Goal: Book appointment/travel/reservation

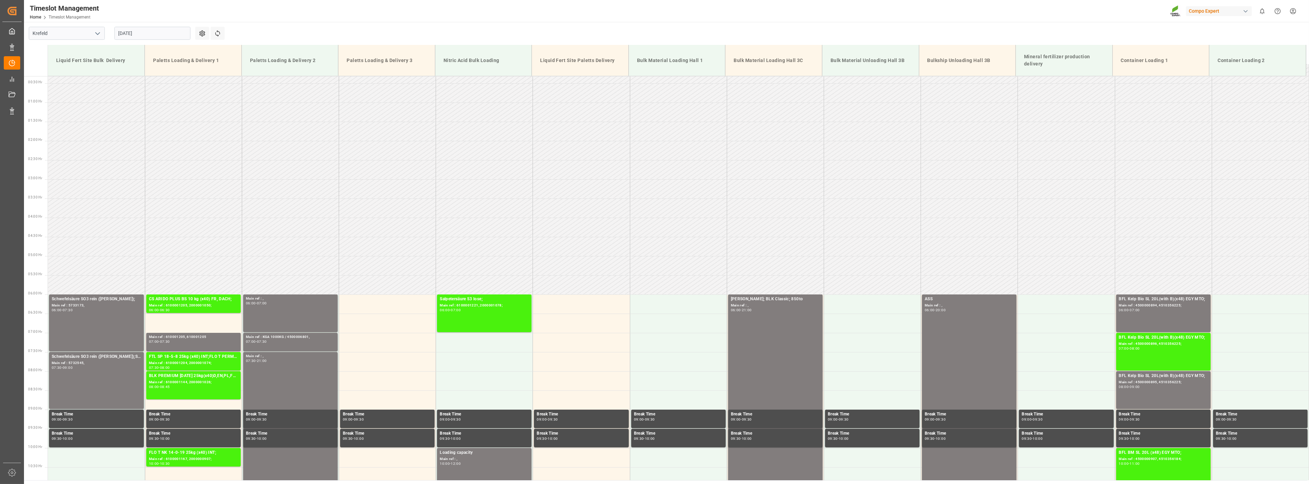
scroll to position [5, 0]
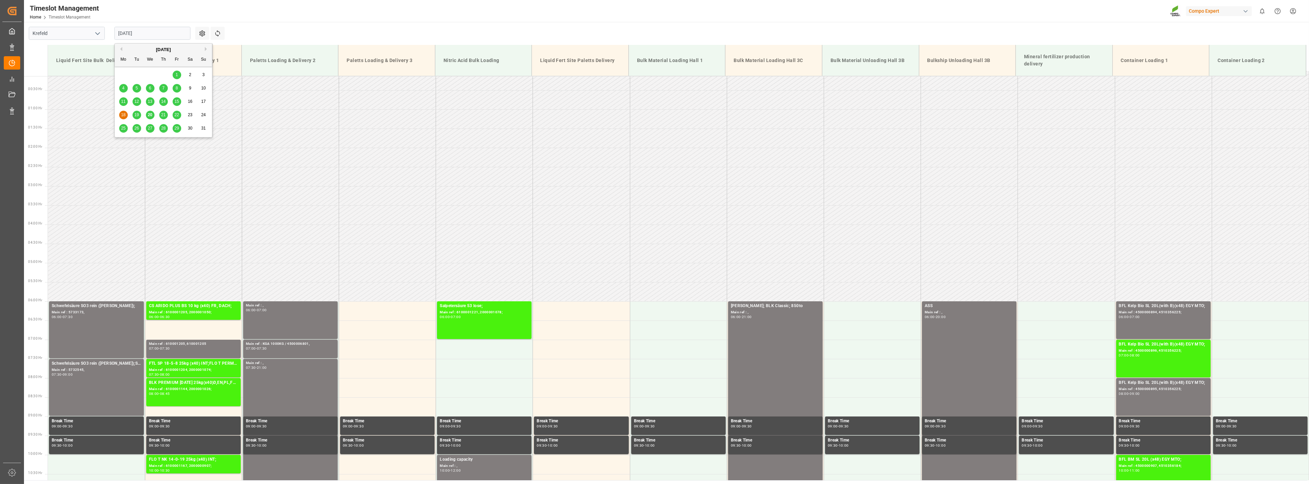
click at [159, 29] on input "[DATE]" at bounding box center [152, 33] width 76 height 13
click at [160, 115] on div "21" at bounding box center [163, 115] width 9 height 8
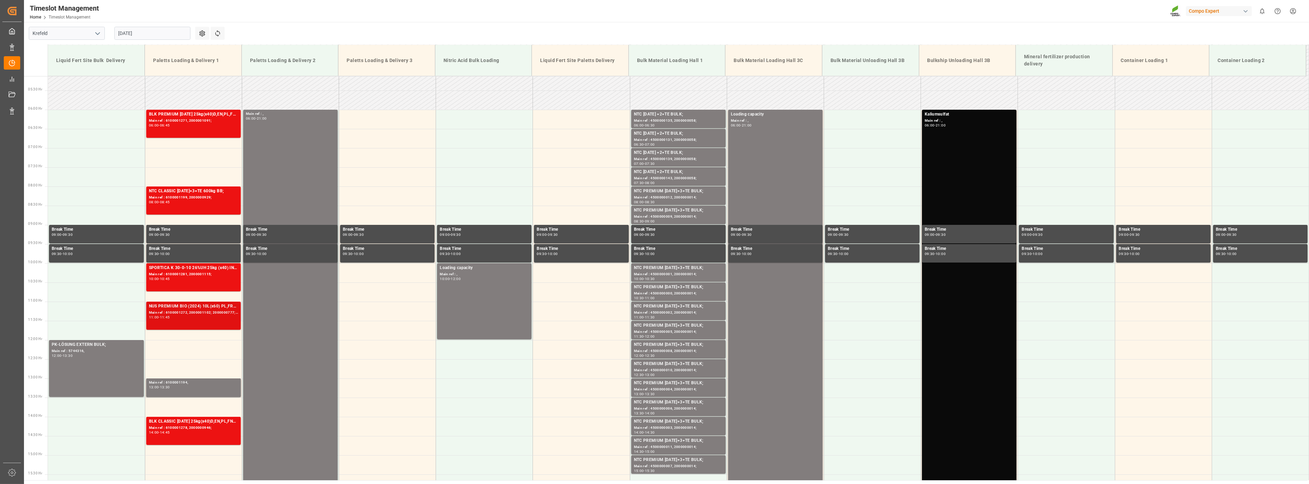
scroll to position [196, 0]
click at [155, 36] on input "[DATE]" at bounding box center [152, 33] width 76 height 13
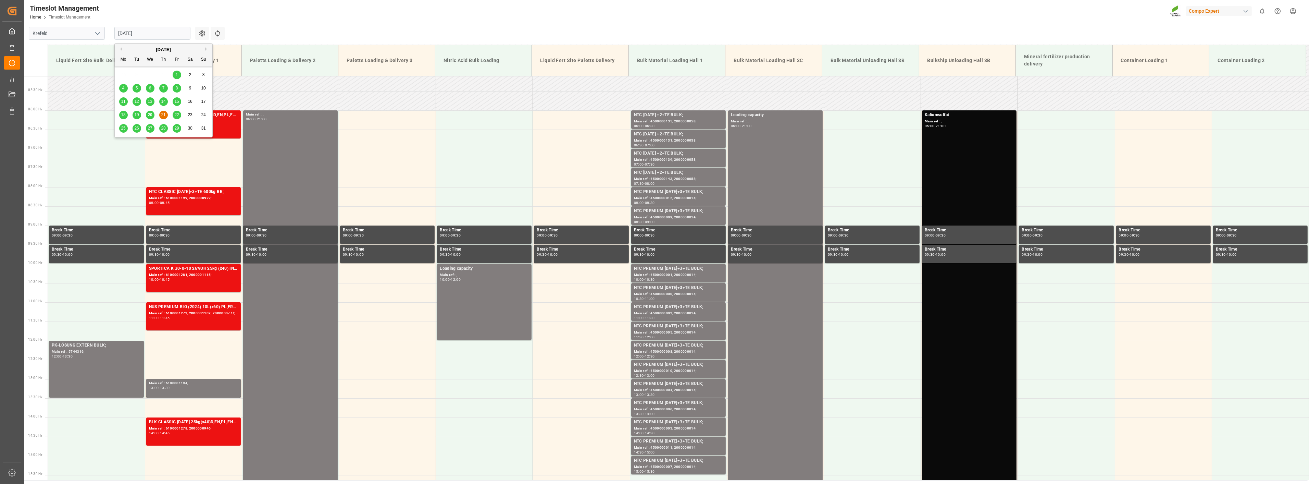
click at [173, 114] on div "22" at bounding box center [177, 115] width 9 height 8
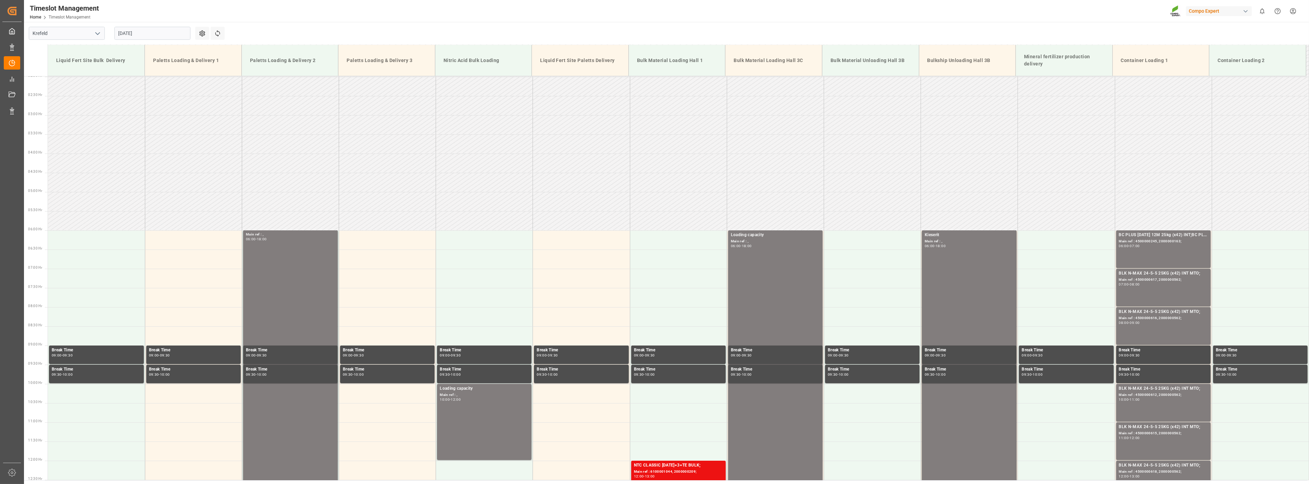
scroll to position [44, 0]
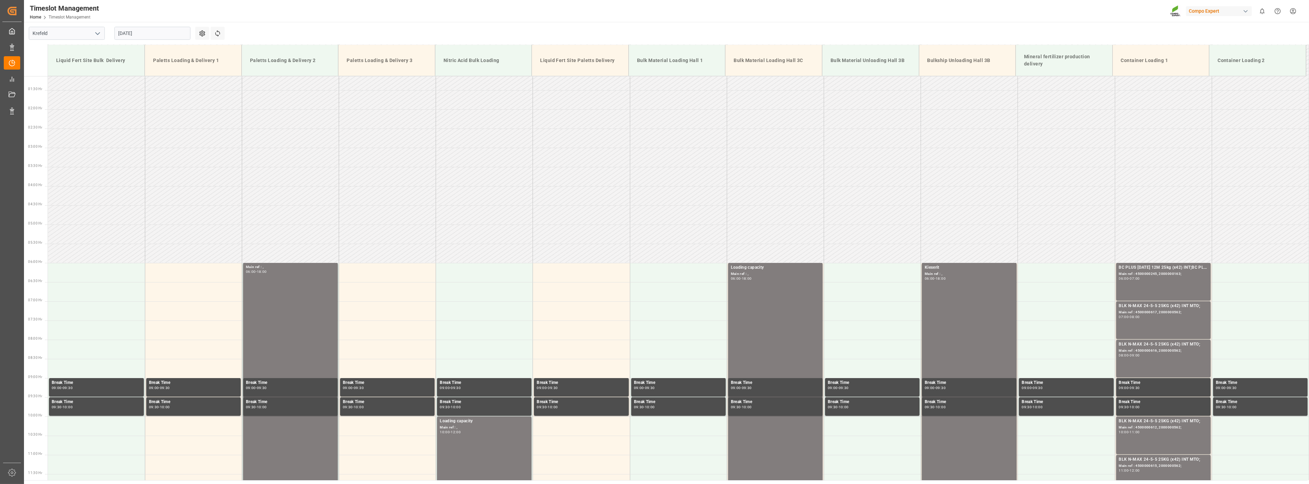
click at [165, 38] on input "[DATE]" at bounding box center [152, 33] width 76 height 13
click at [124, 129] on span "25" at bounding box center [123, 128] width 4 height 5
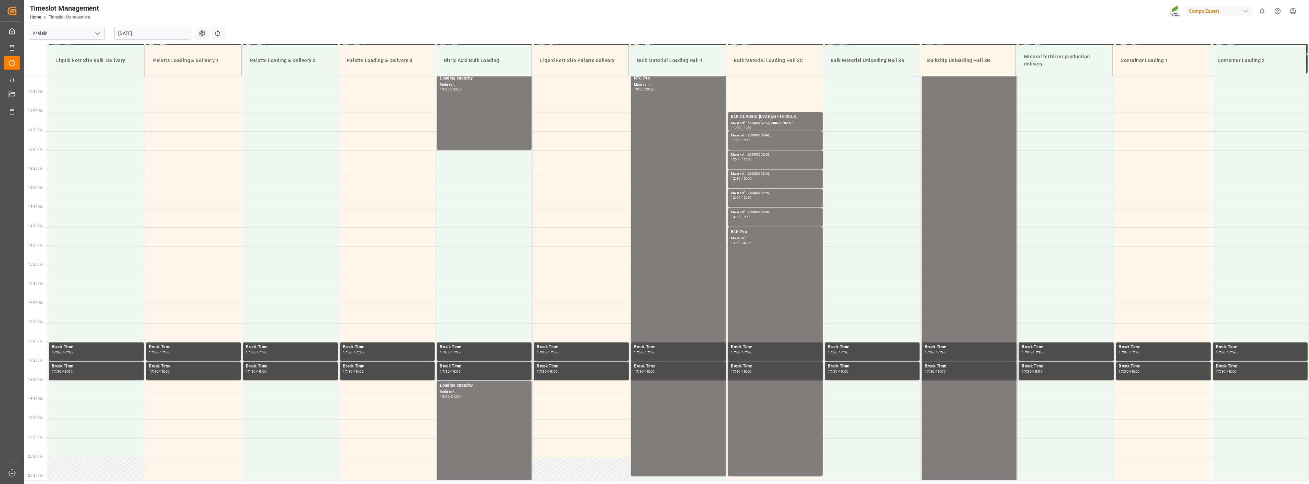
scroll to position [196, 0]
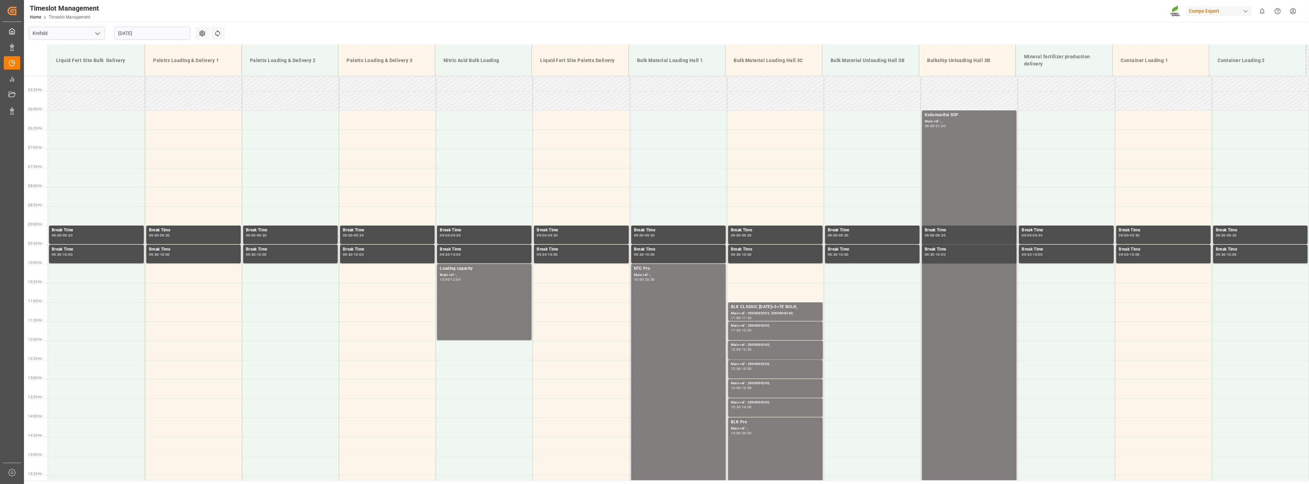
click at [159, 36] on input "[DATE]" at bounding box center [152, 33] width 76 height 13
click at [148, 115] on span "20" at bounding box center [150, 114] width 4 height 5
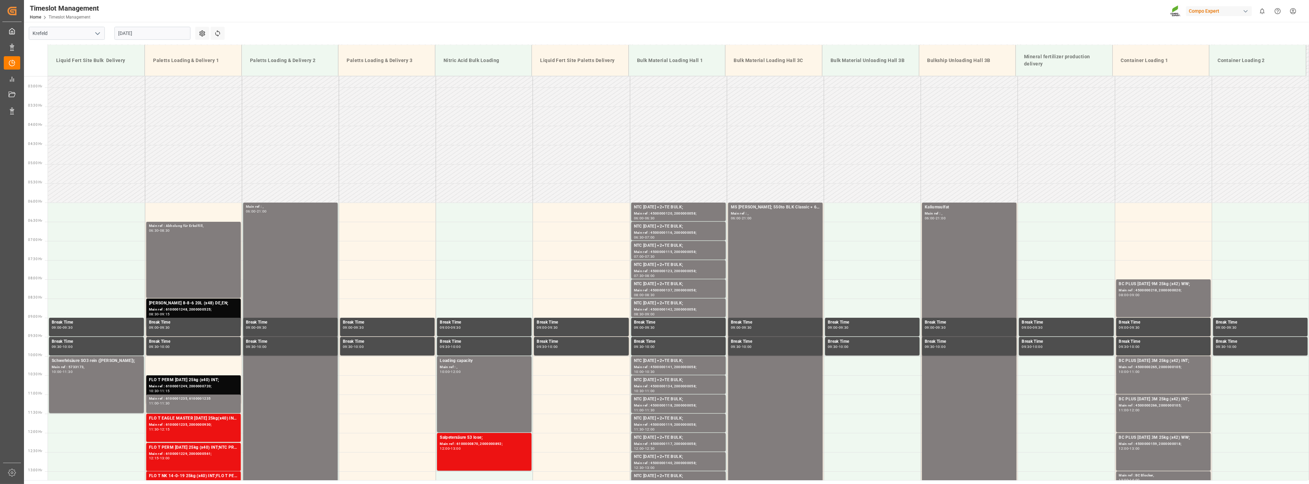
scroll to position [82, 0]
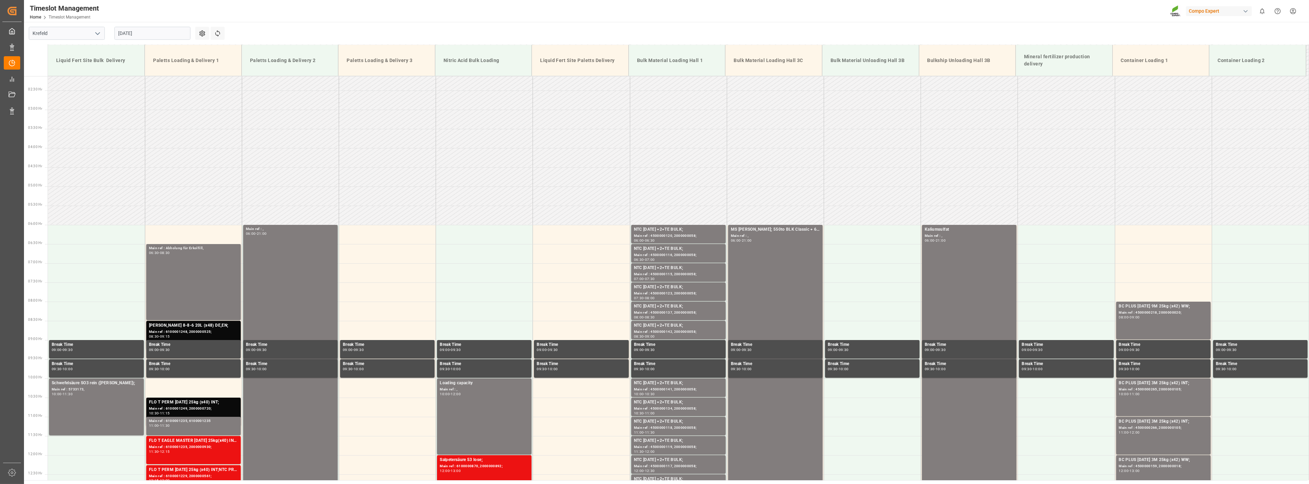
click at [162, 33] on input "[DATE]" at bounding box center [152, 33] width 76 height 13
click at [164, 115] on span "21" at bounding box center [163, 114] width 4 height 5
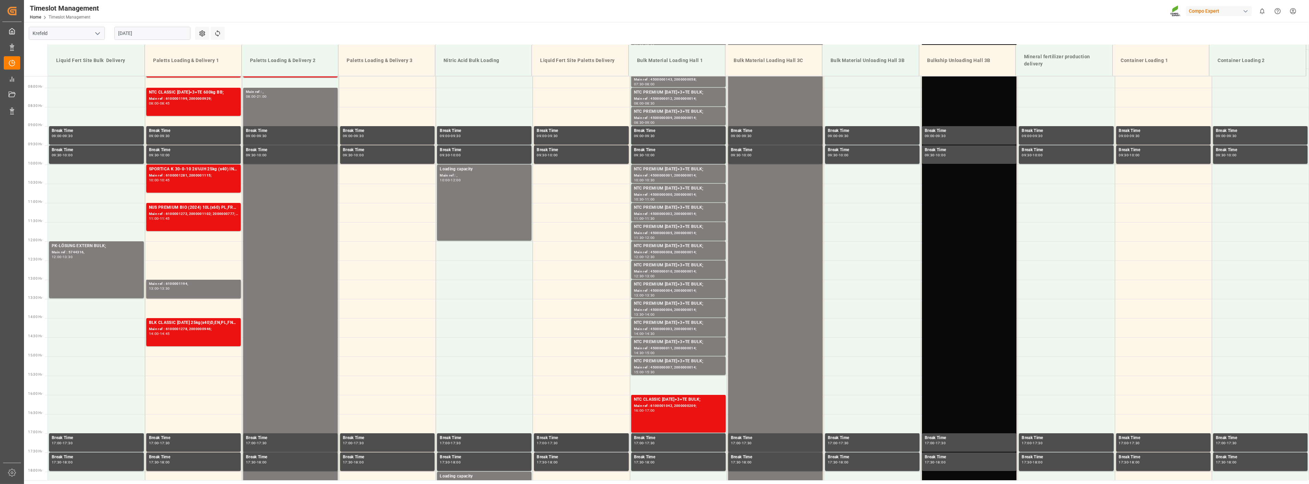
scroll to position [310, 0]
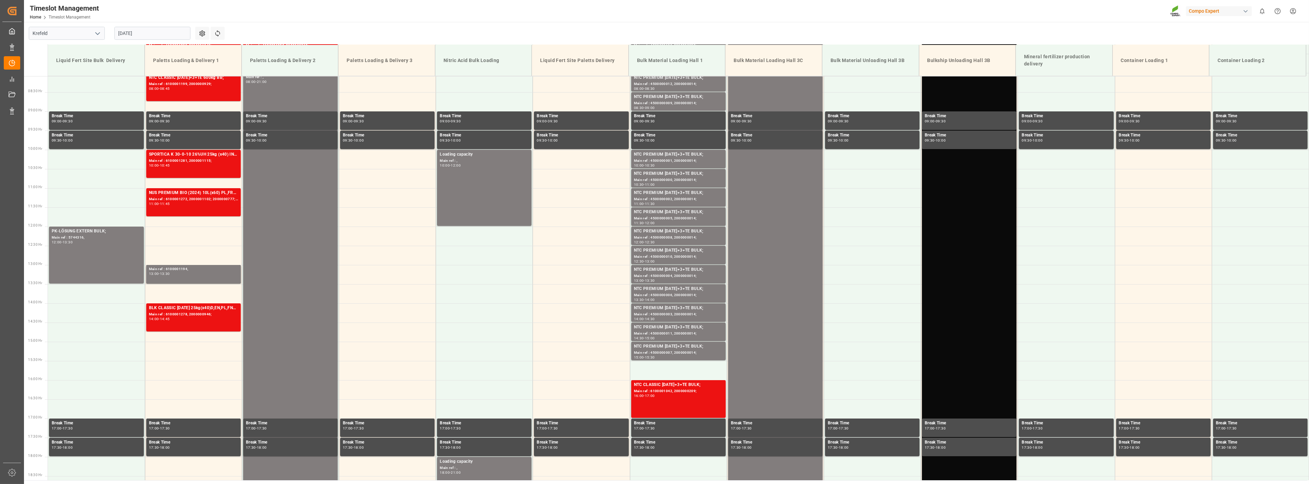
click at [159, 32] on input "[DATE]" at bounding box center [152, 33] width 76 height 13
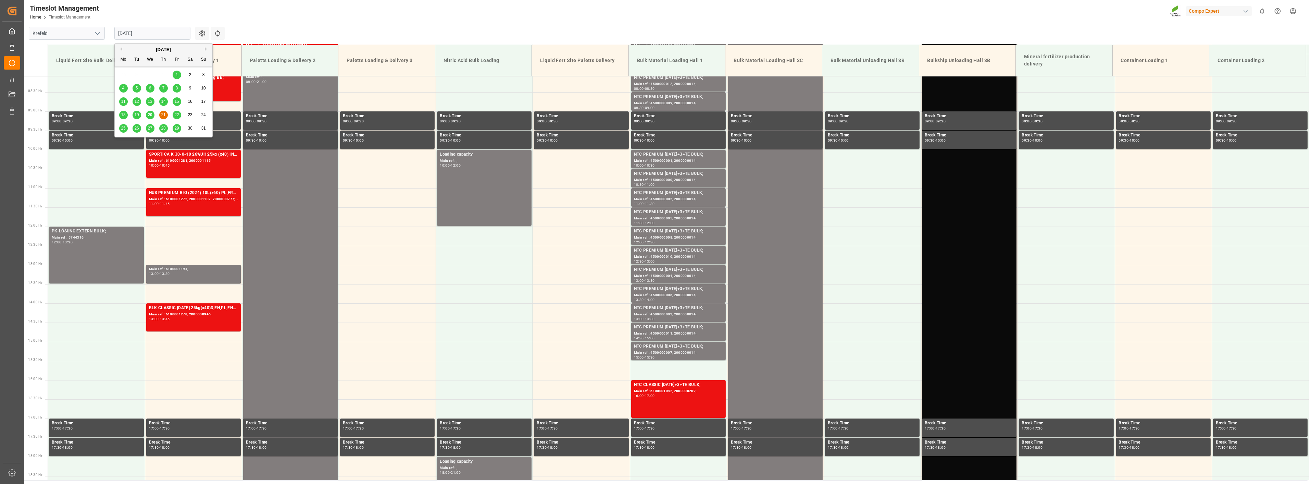
click at [179, 117] on div "22" at bounding box center [177, 115] width 9 height 8
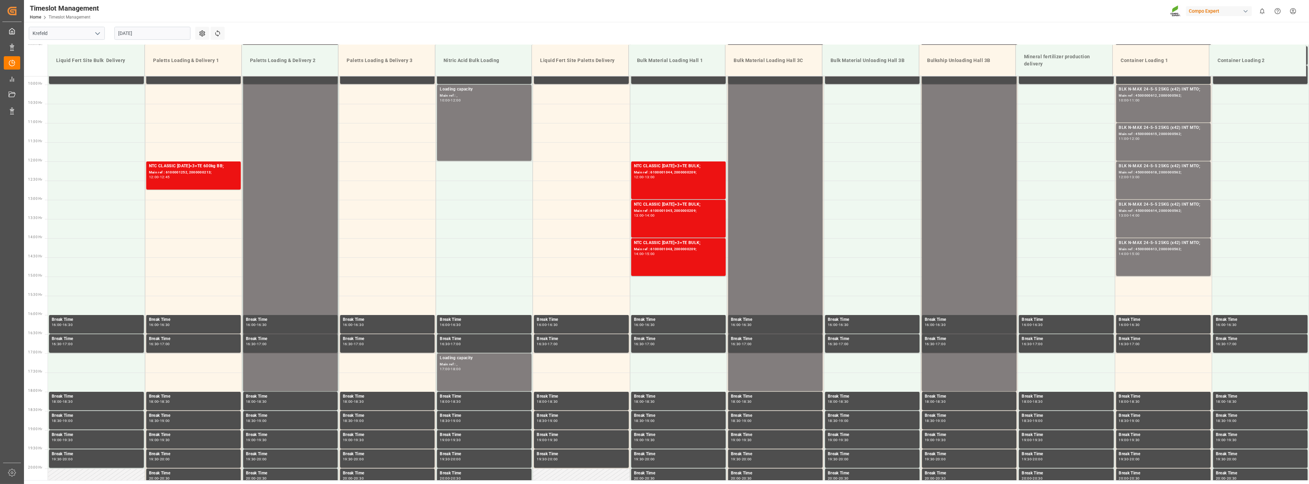
scroll to position [386, 0]
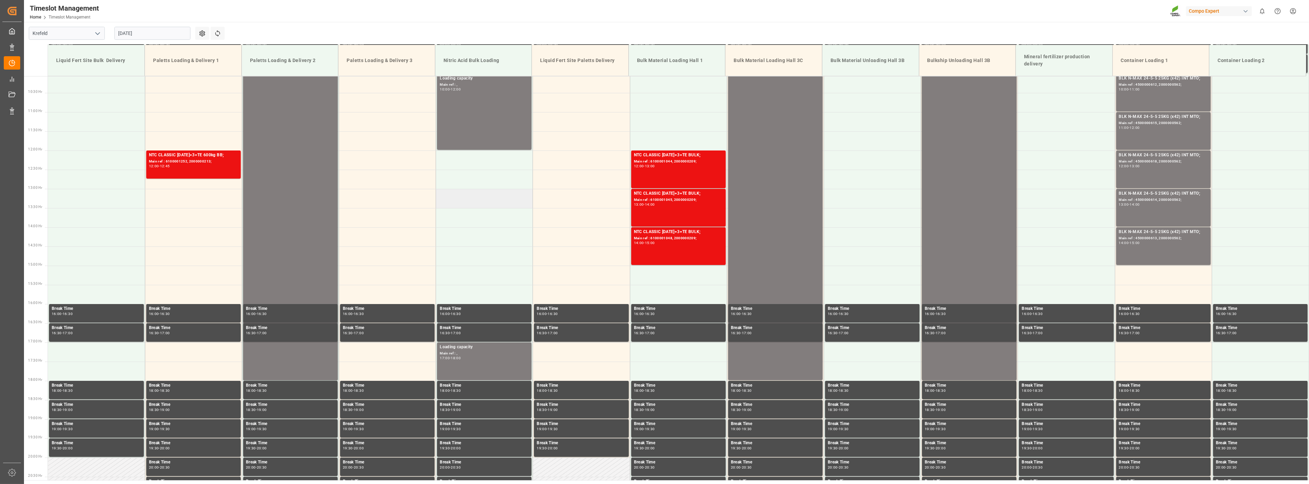
click at [483, 189] on td at bounding box center [484, 198] width 97 height 19
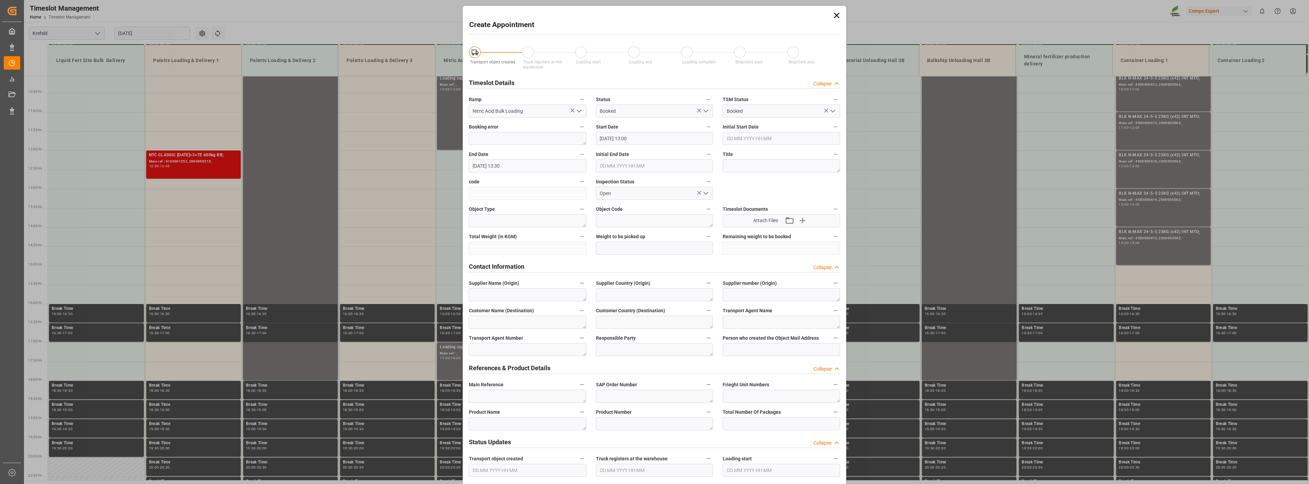
type input "[DATE] 13:00"
type input "[DATE] 13:30"
click at [151, 35] on div "Create Appointment Transport object created Truck registers at the warehouse Lo…" at bounding box center [654, 242] width 1309 height 484
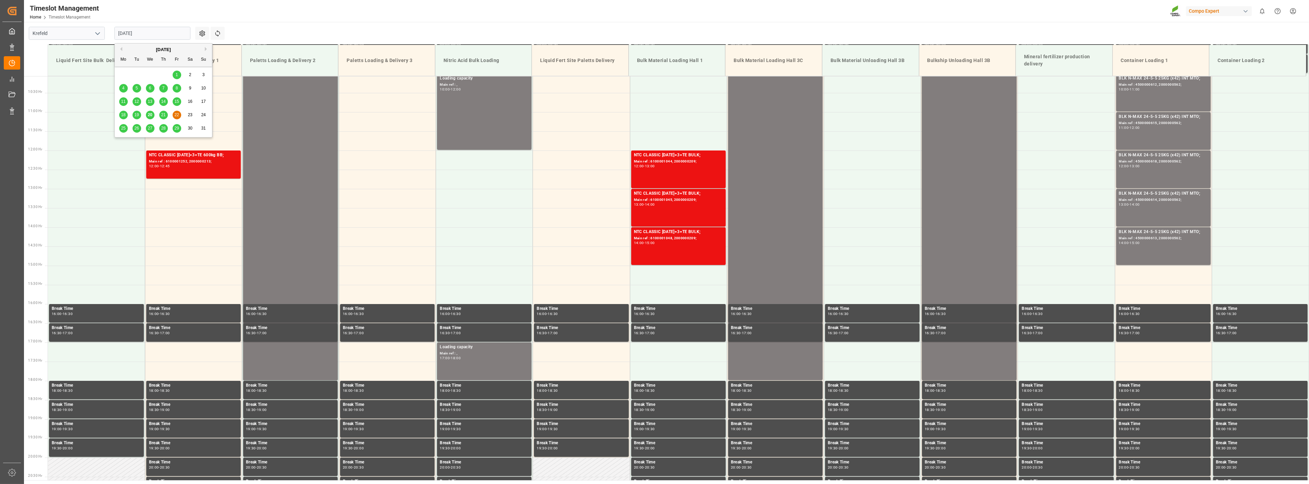
click at [153, 35] on input "[DATE]" at bounding box center [152, 33] width 76 height 13
click at [163, 116] on span "21" at bounding box center [163, 114] width 4 height 5
